Goal: Information Seeking & Learning: Check status

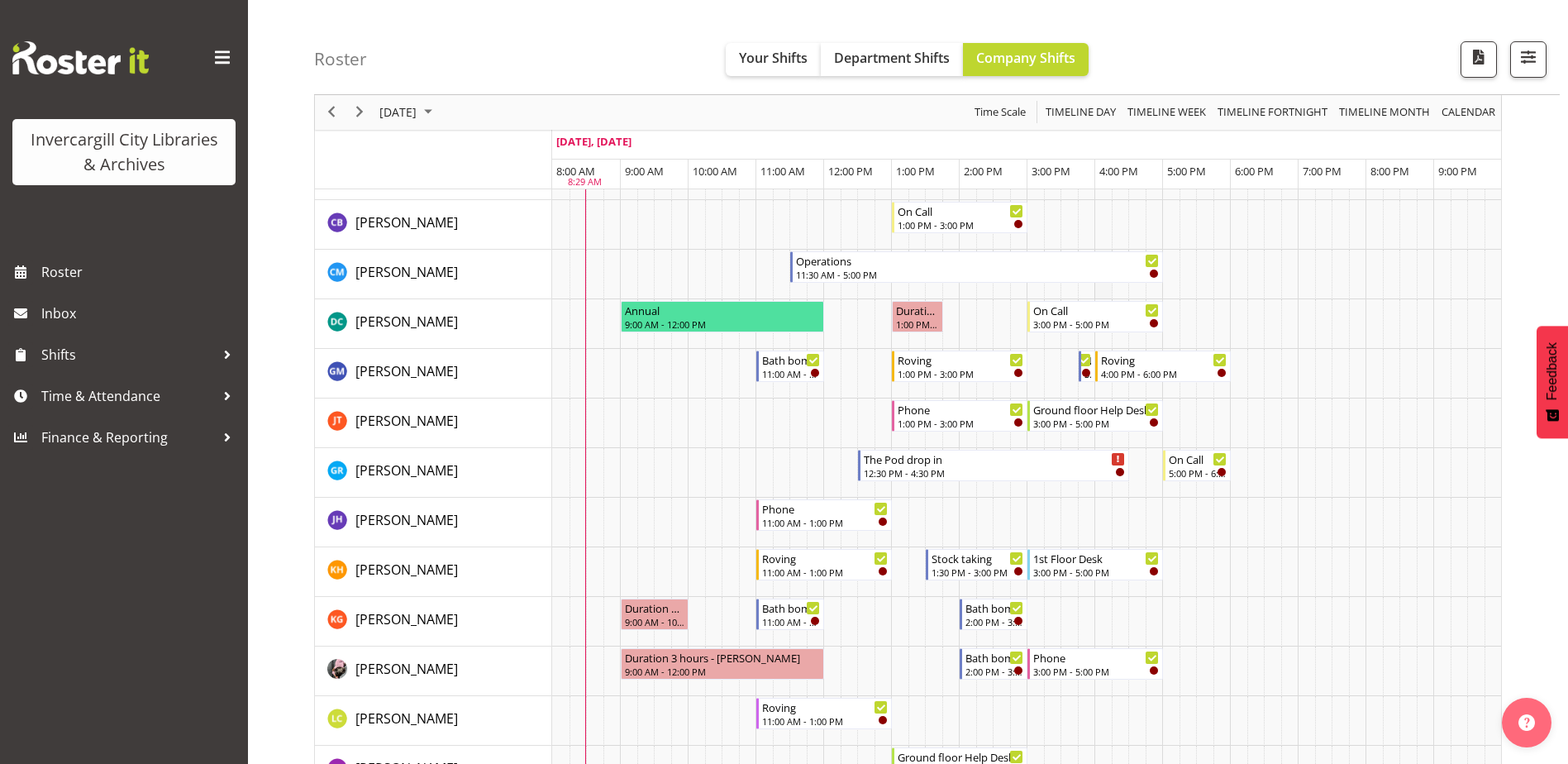
scroll to position [165, 0]
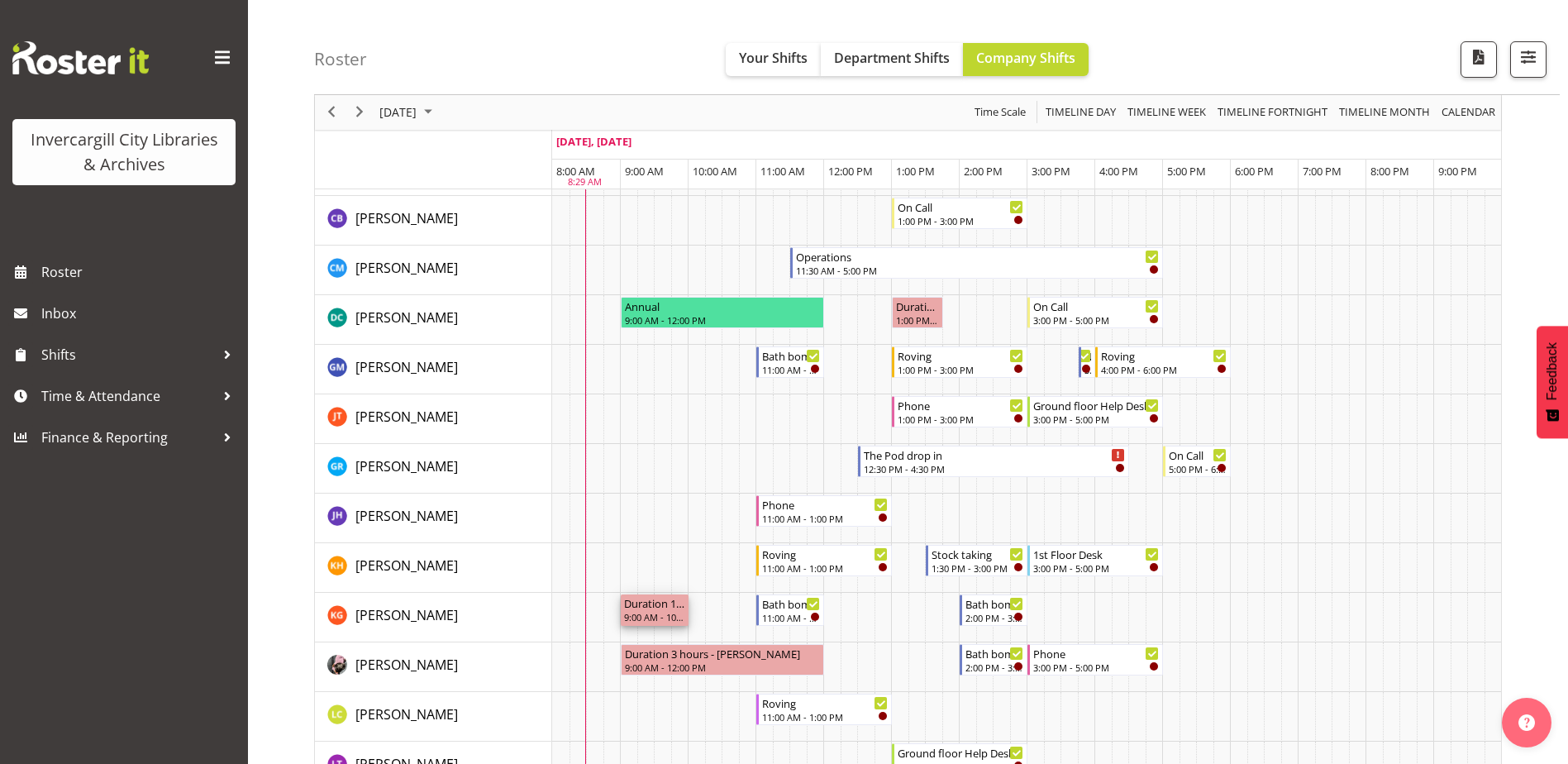
click at [649, 618] on div "9:00 AM - 10:00 AM" at bounding box center [655, 617] width 61 height 13
click at [695, 538] on td "Timeline Day of October 2, 2025" at bounding box center [695, 518] width 17 height 49
click at [717, 609] on td "Timeline Day of October 2, 2025" at bounding box center [713, 617] width 17 height 49
click at [714, 537] on td "Timeline Day of October 2, 2025" at bounding box center [713, 518] width 17 height 49
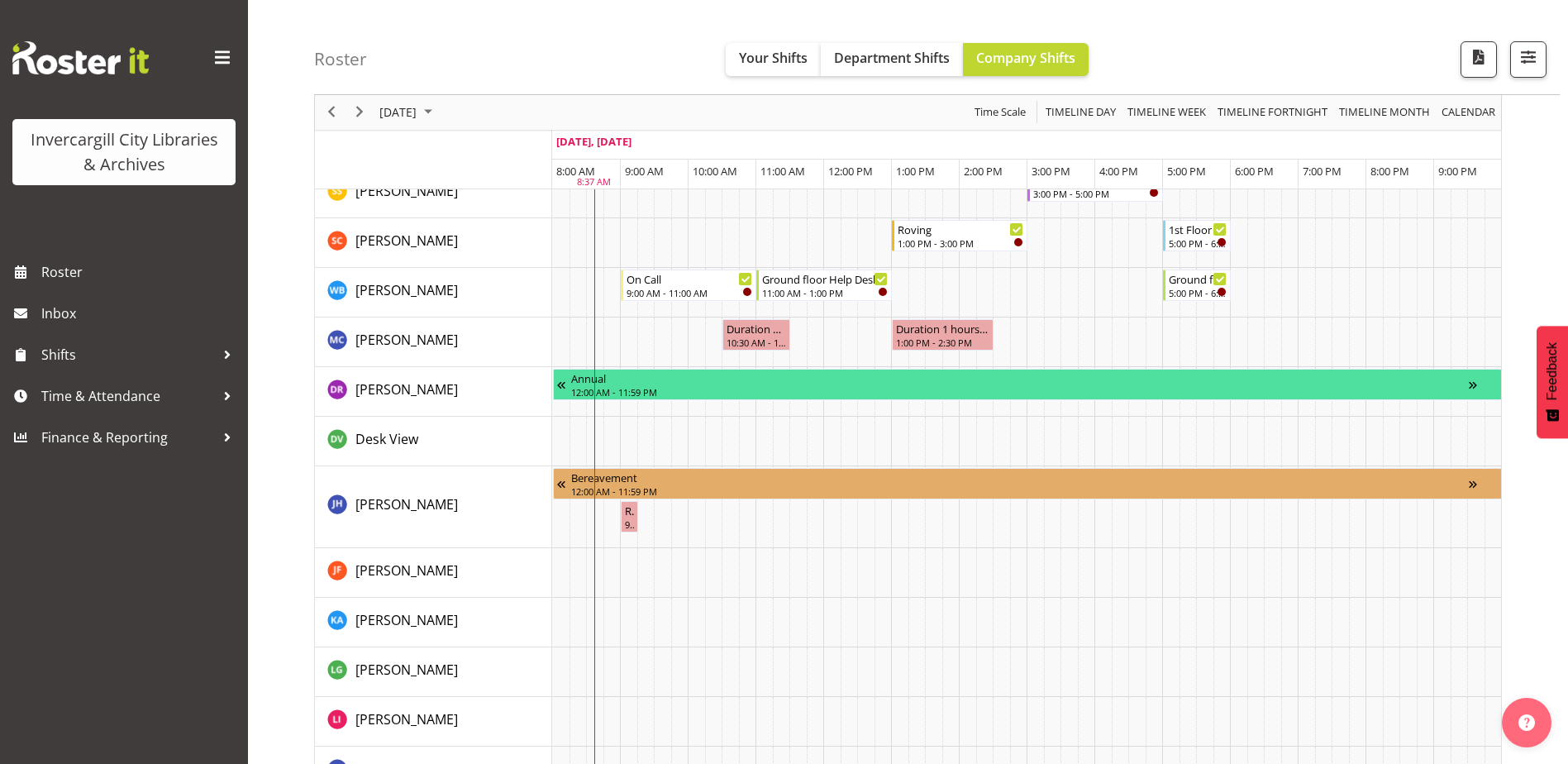
scroll to position [1158, 0]
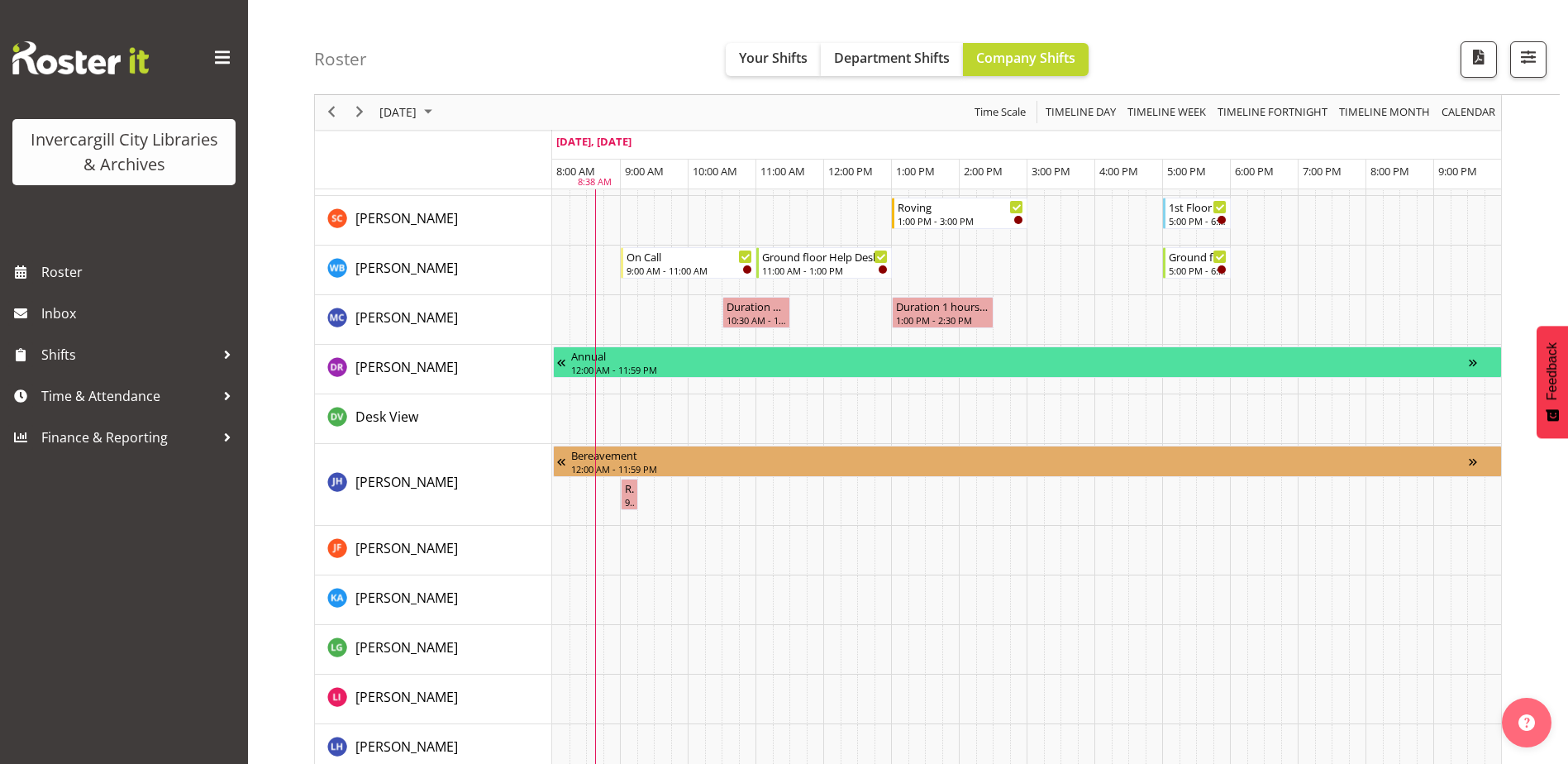
click at [407, 31] on div "Roster Your Shifts Department Shifts Company Shifts All Locations Clear Bluff L…" at bounding box center [937, 48] width 1245 height 95
click at [363, 114] on span "Next" at bounding box center [359, 112] width 20 height 21
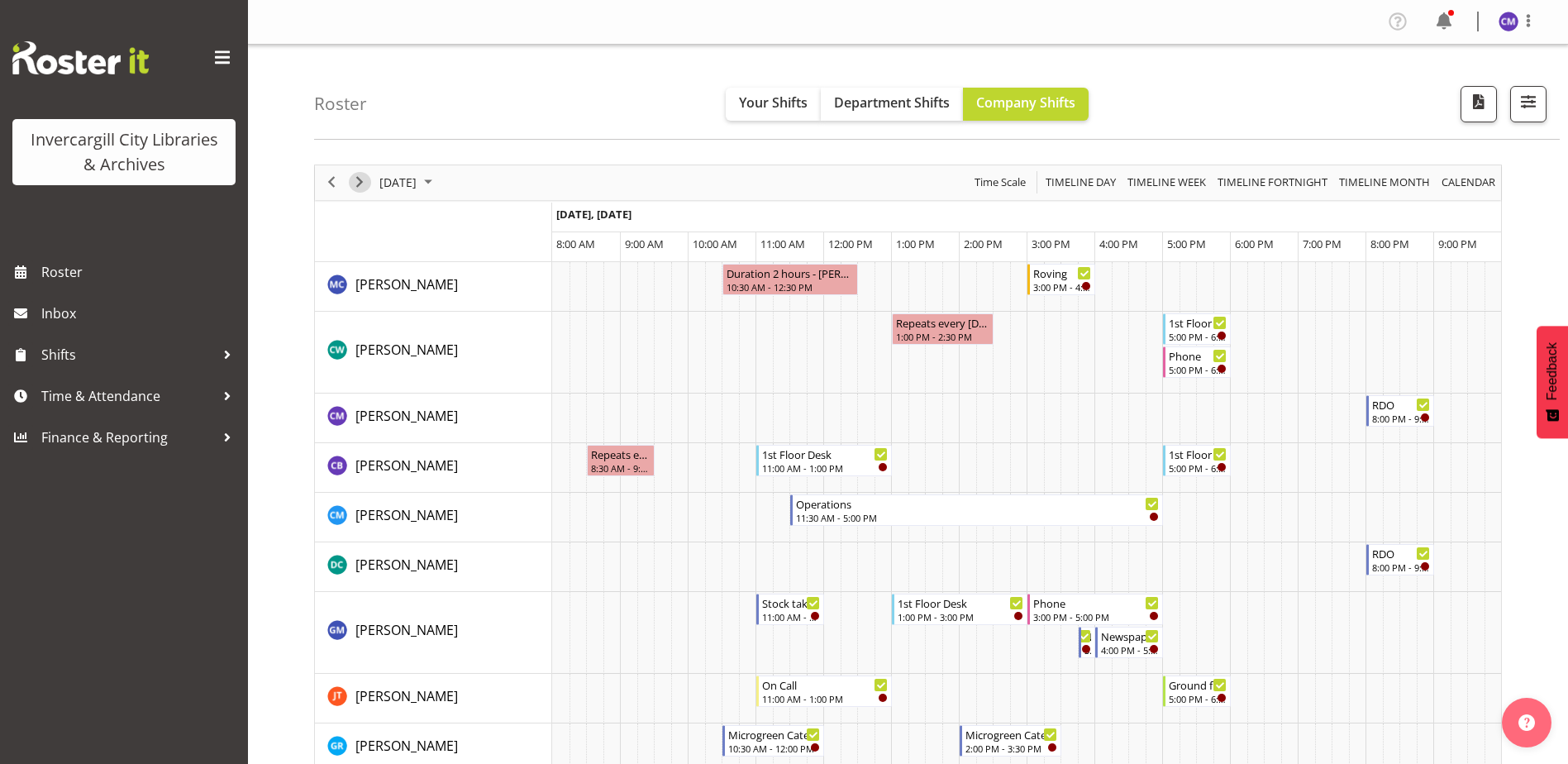
click at [359, 189] on span "Next" at bounding box center [359, 182] width 20 height 21
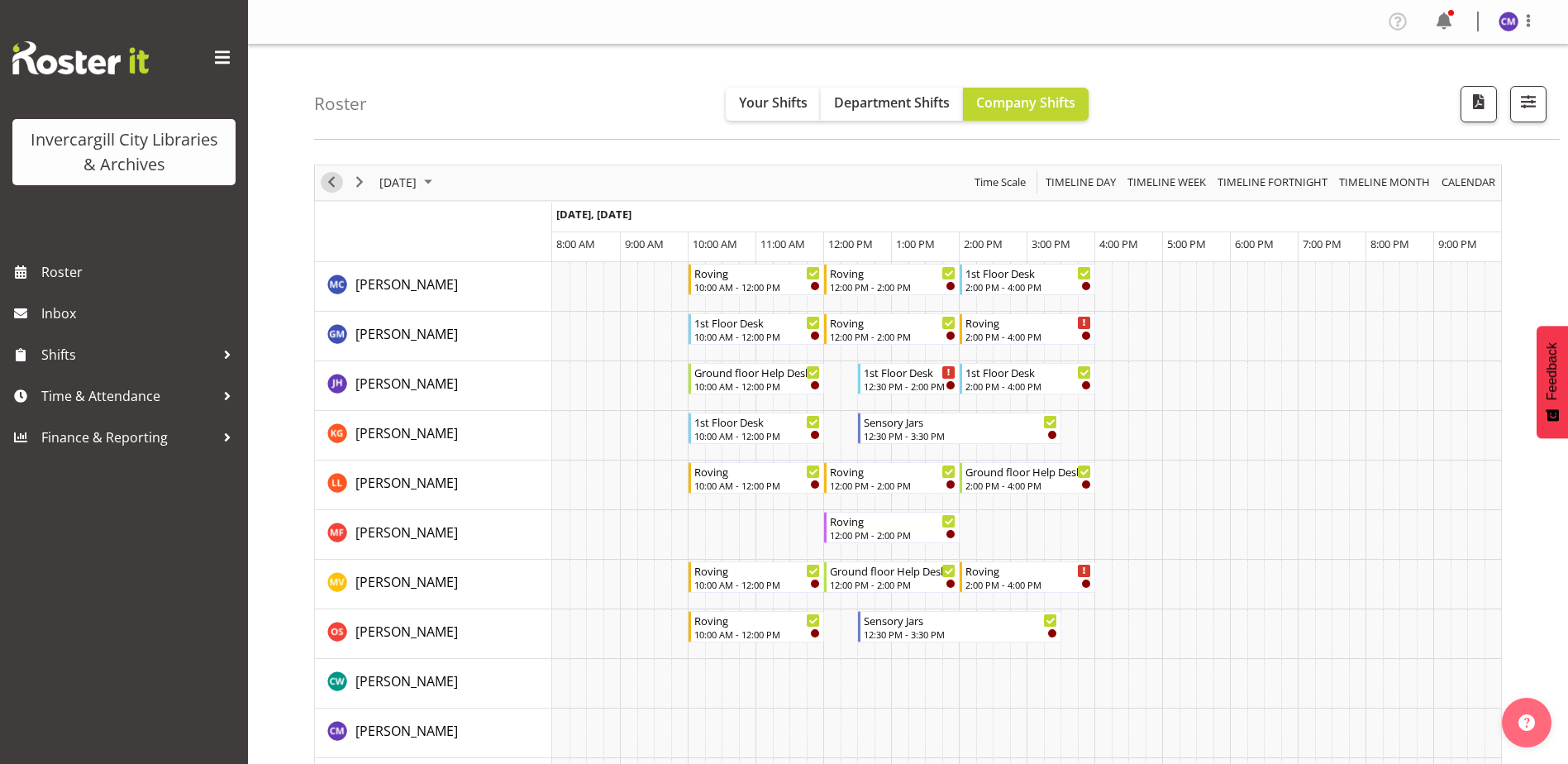
click at [336, 189] on span "Previous" at bounding box center [332, 182] width 20 height 21
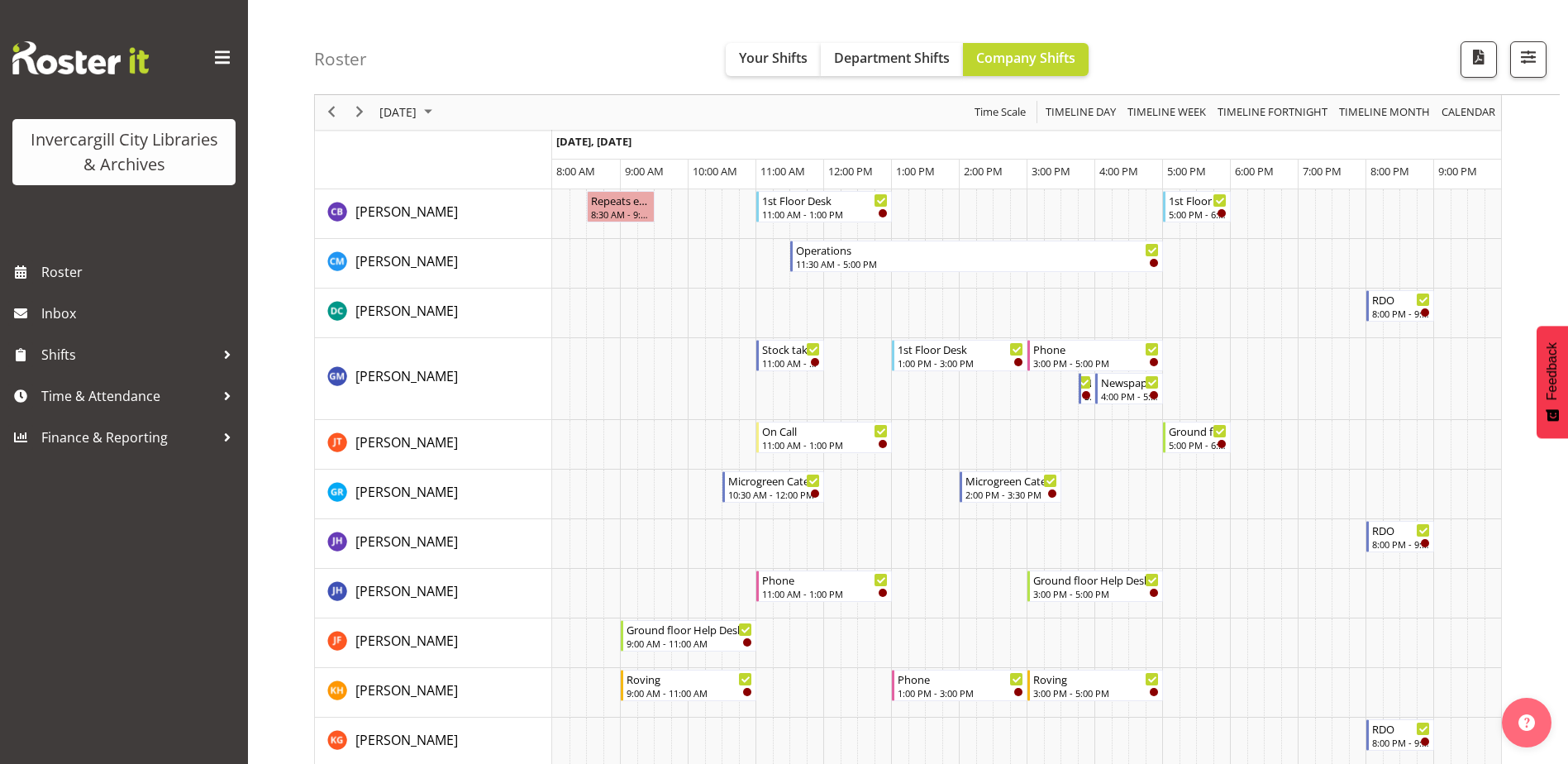
scroll to position [83, 0]
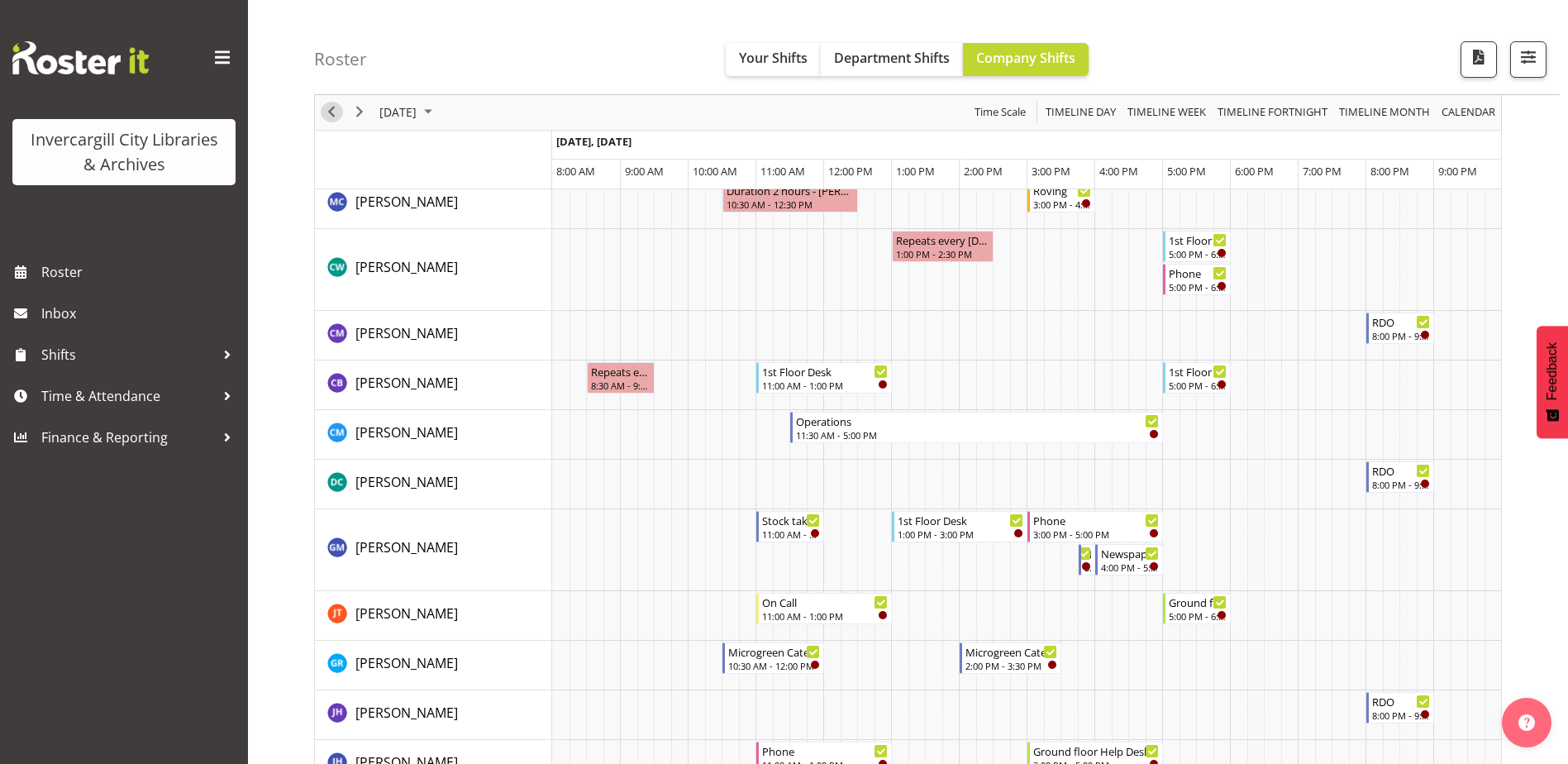
click at [340, 116] on span "Previous" at bounding box center [332, 112] width 20 height 21
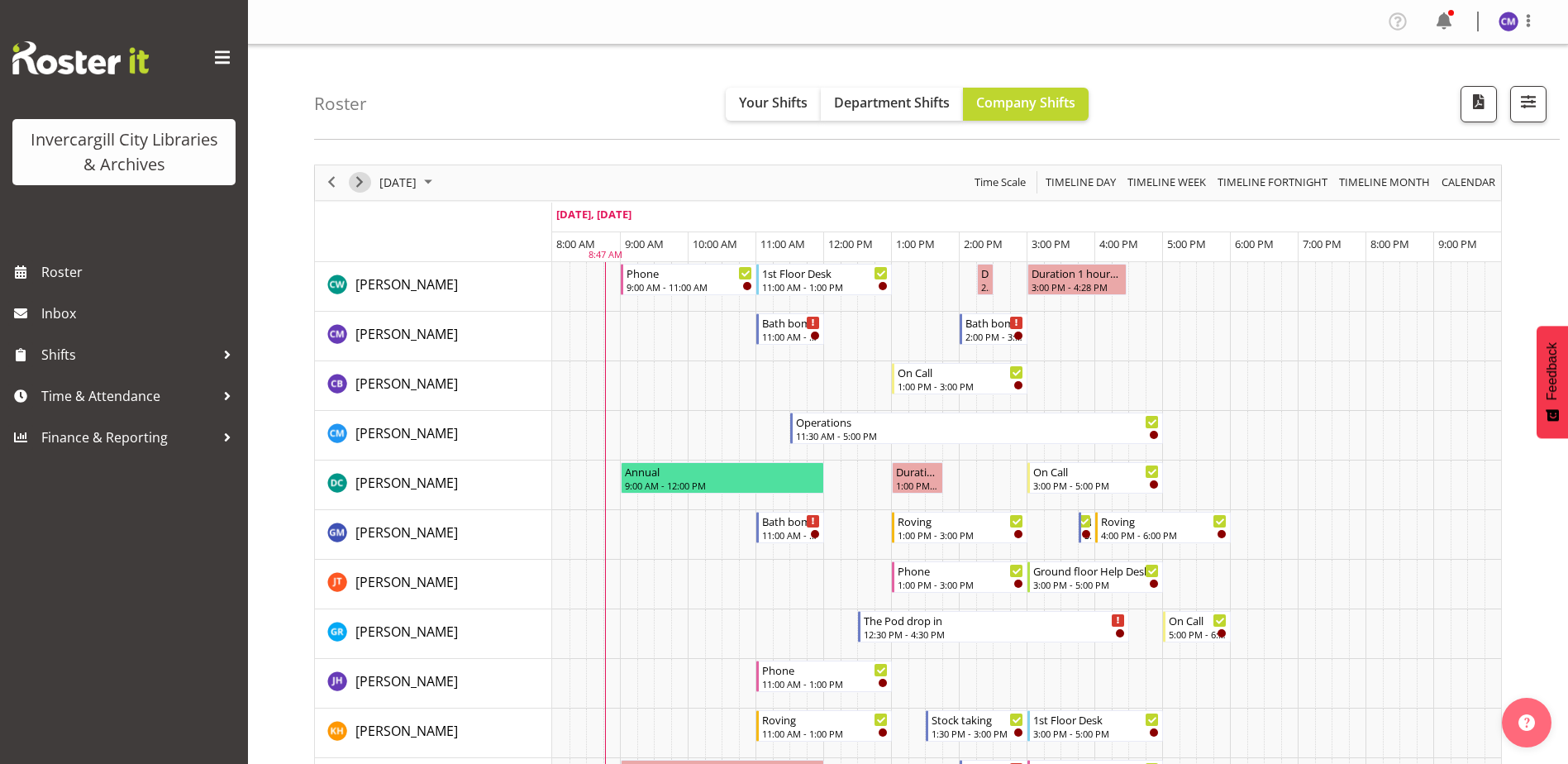
click at [353, 177] on span "Next" at bounding box center [359, 182] width 20 height 21
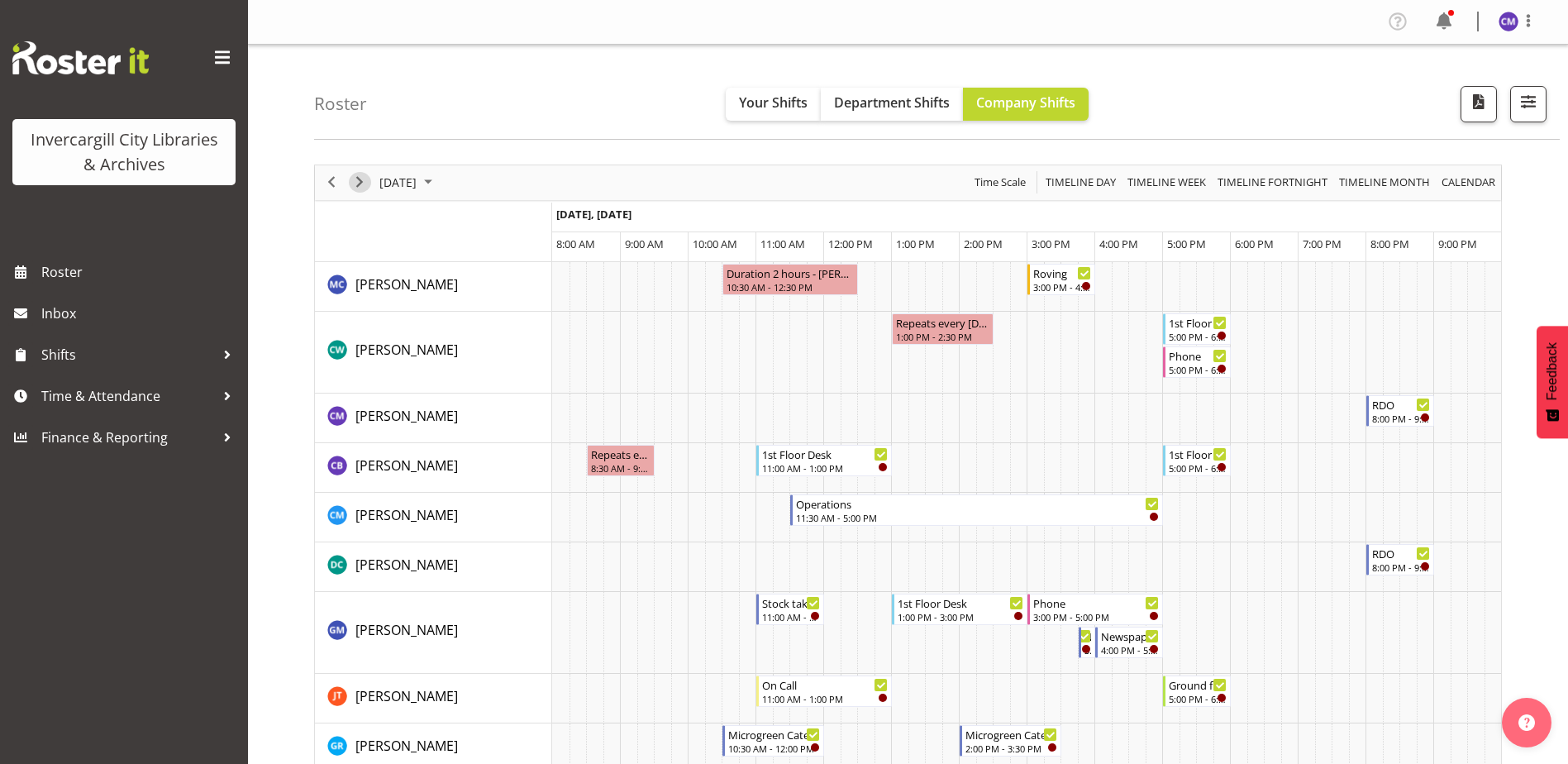
click at [370, 185] on button "Next" at bounding box center [359, 182] width 22 height 21
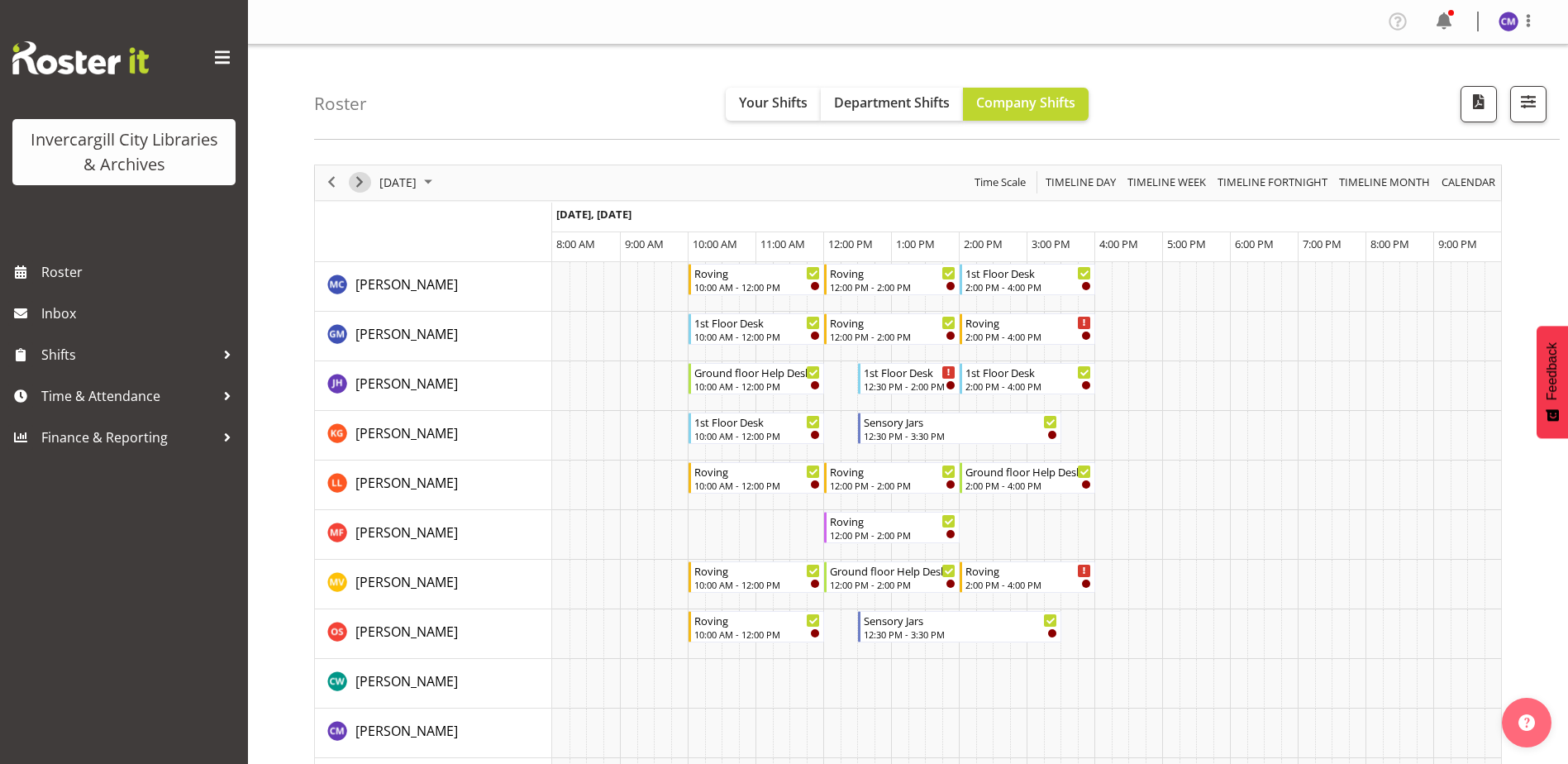
click at [368, 183] on span "Next" at bounding box center [359, 182] width 20 height 21
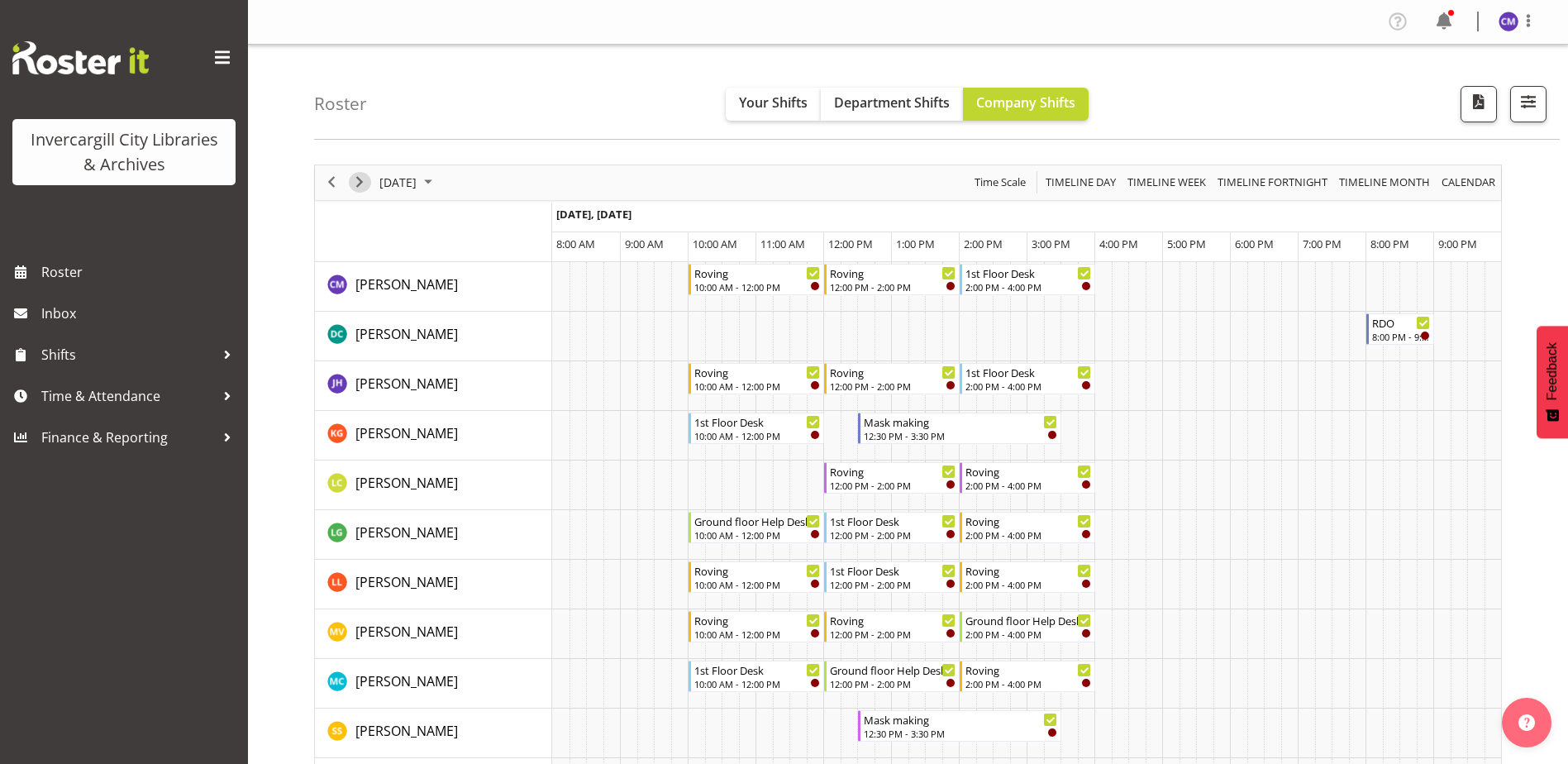
click at [360, 181] on span "Next" at bounding box center [359, 182] width 20 height 21
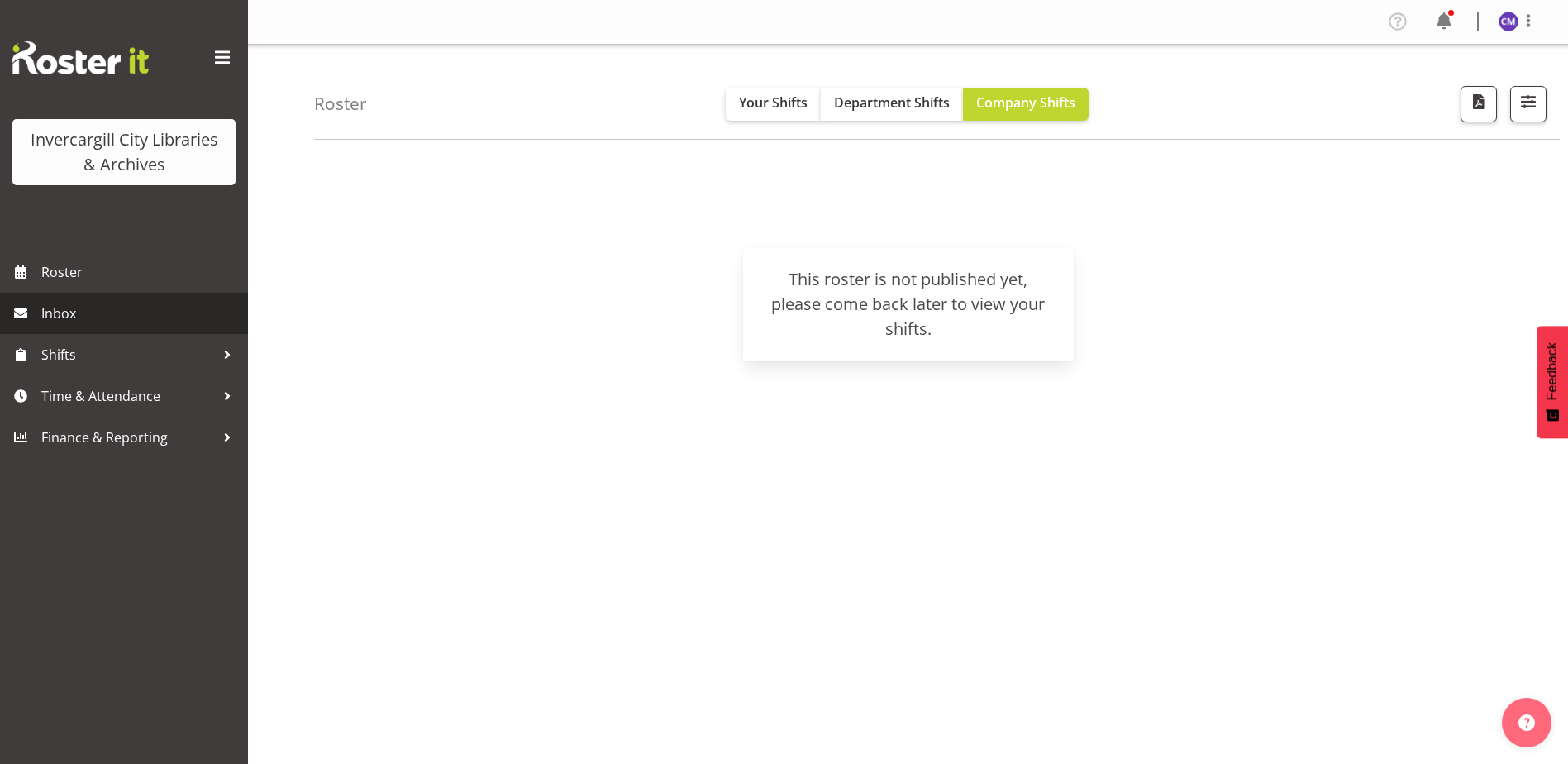
click at [160, 307] on span "Inbox" at bounding box center [140, 314] width 199 height 25
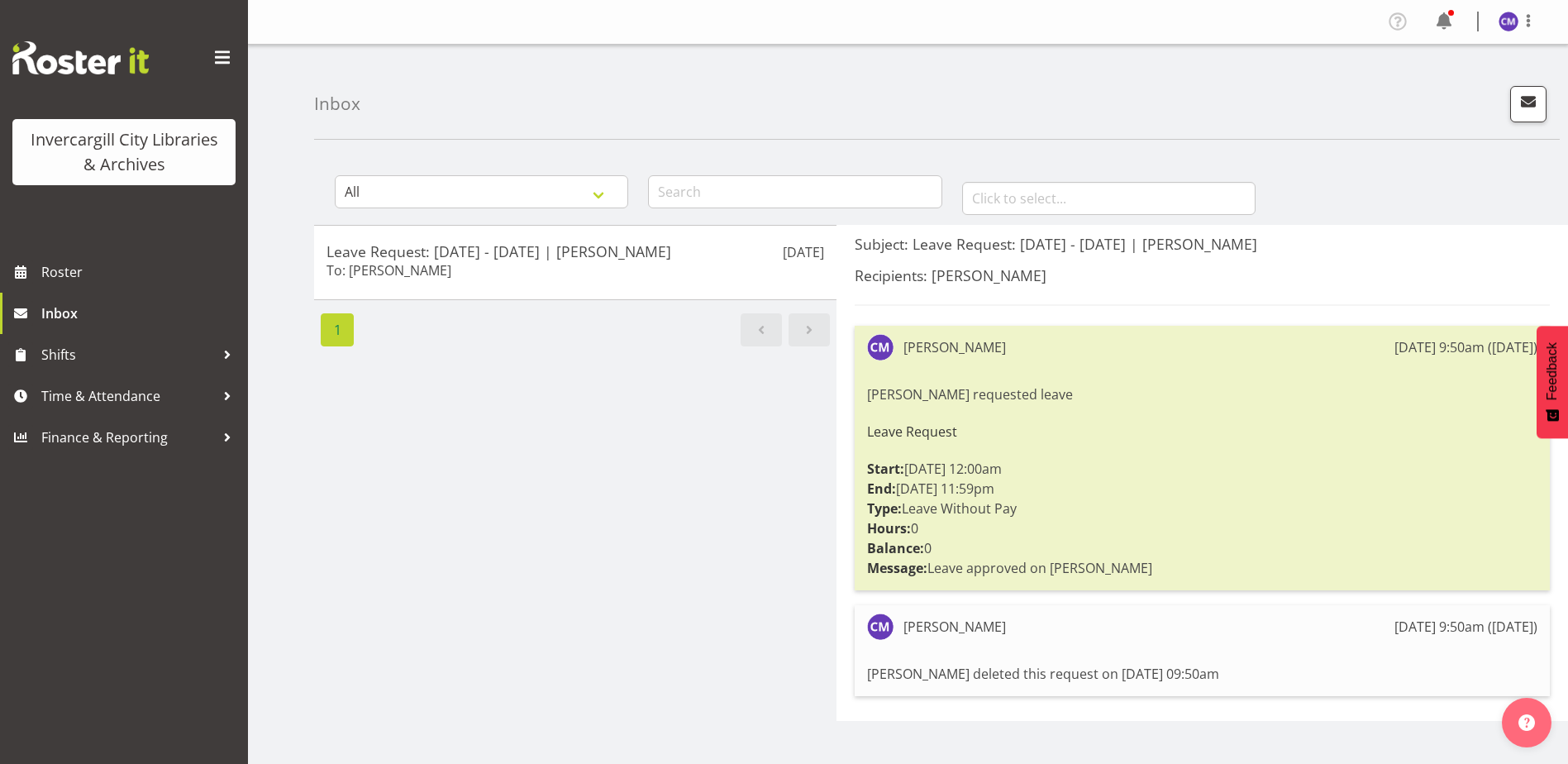
click at [1183, 359] on div "Chamique Mamolo 15th Sep 9:50am (17 days ago)" at bounding box center [1202, 347] width 670 height 26
click at [988, 356] on div "[PERSON_NAME]" at bounding box center [955, 347] width 102 height 20
